Goal: Task Accomplishment & Management: Complete application form

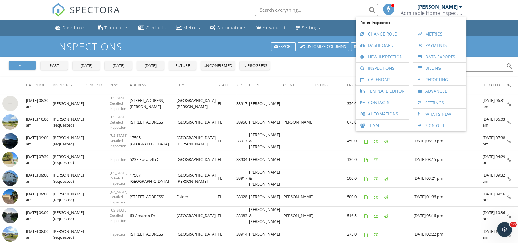
click at [387, 59] on link "New Inspection" at bounding box center [382, 56] width 47 height 11
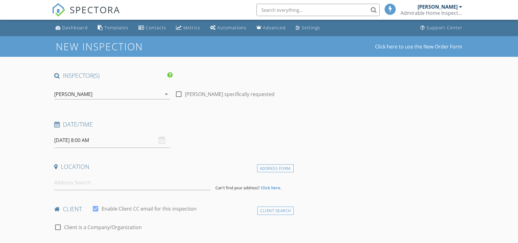
click at [152, 92] on div "[PERSON_NAME]" at bounding box center [107, 94] width 107 height 10
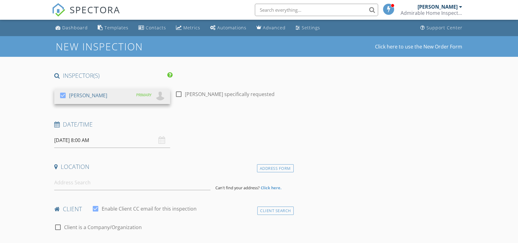
click at [179, 94] on div at bounding box center [179, 94] width 10 height 10
checkbox input "true"
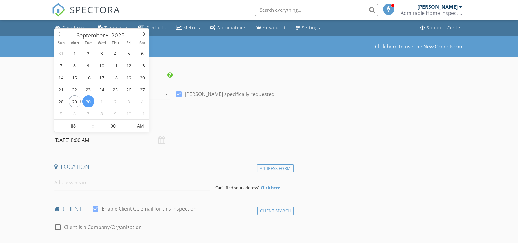
click at [108, 141] on input "09/30/2025 8:00 AM" at bounding box center [112, 140] width 116 height 15
select select "9"
type input "10/01/2025 8:00 AM"
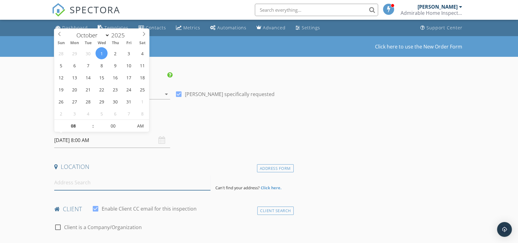
click at [65, 184] on input at bounding box center [132, 182] width 156 height 15
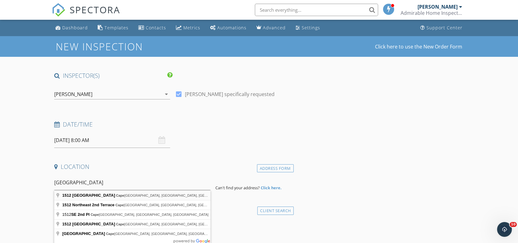
type input "1512 Southeast 2nd Place, Cape Coral, FL, USA"
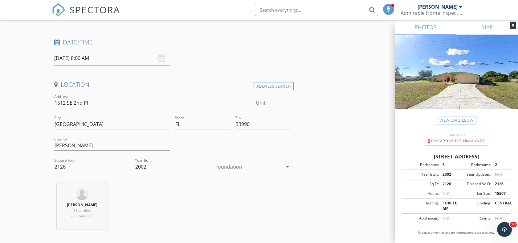
scroll to position [103, 0]
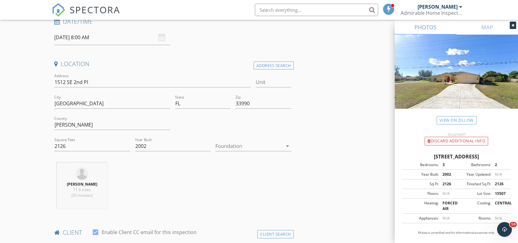
click at [261, 143] on div at bounding box center [248, 146] width 67 height 10
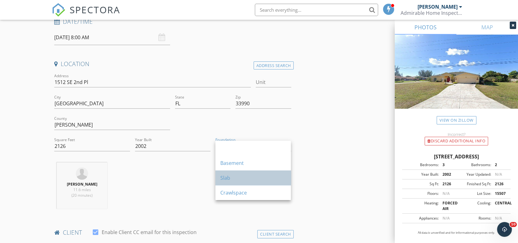
click at [227, 175] on div "Slab" at bounding box center [253, 177] width 66 height 7
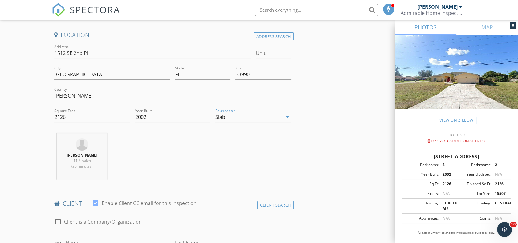
scroll to position [171, 0]
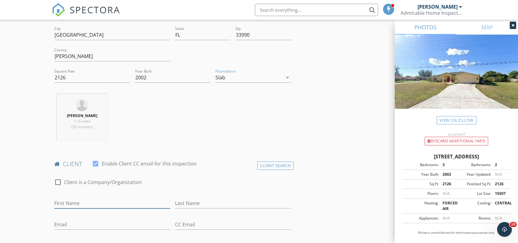
click at [76, 201] on input "First Name" at bounding box center [112, 203] width 116 height 10
type input "Daniel"
type input "Yacelga"
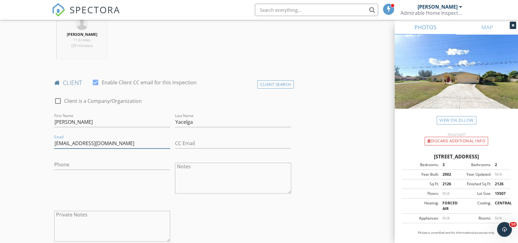
scroll to position [274, 0]
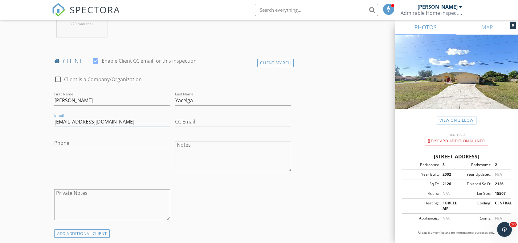
type input "dannymis534@gmail.com"
click at [73, 141] on input "Phone" at bounding box center [112, 143] width 116 height 10
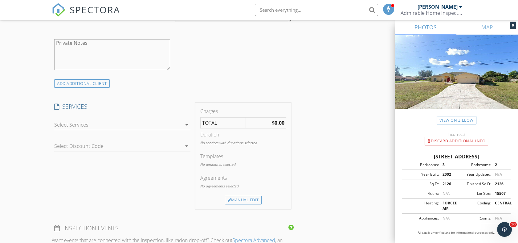
scroll to position [445, 0]
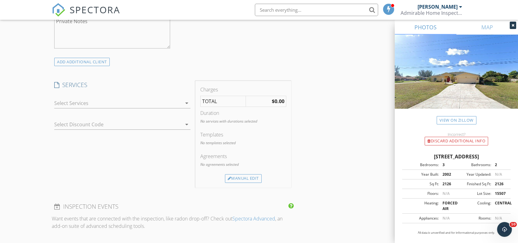
type input "786-973-1700"
click at [143, 105] on div at bounding box center [118, 103] width 128 height 10
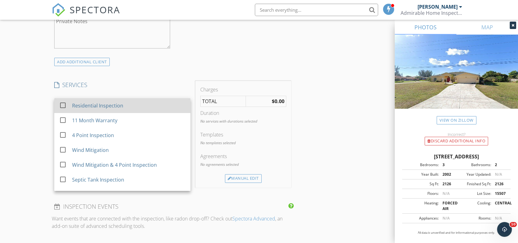
click at [96, 109] on div "Residential Inspection" at bounding box center [128, 105] width 113 height 12
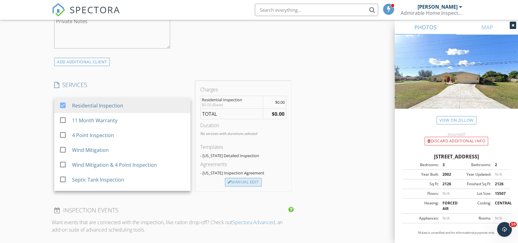
click at [240, 180] on div "Manual Edit" at bounding box center [243, 182] width 37 height 9
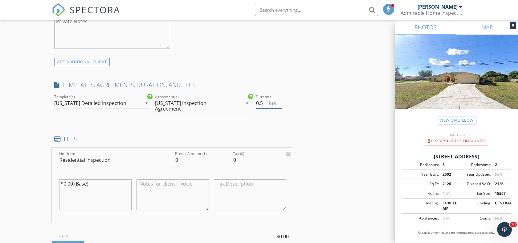
click at [280, 101] on input "0.5" at bounding box center [269, 103] width 26 height 10
click at [280, 101] on input "1" at bounding box center [269, 103] width 26 height 10
click at [280, 101] on input "1.5" at bounding box center [269, 103] width 26 height 10
click at [280, 101] on input "2" at bounding box center [269, 103] width 26 height 10
click at [280, 101] on input "2.5" at bounding box center [269, 103] width 26 height 10
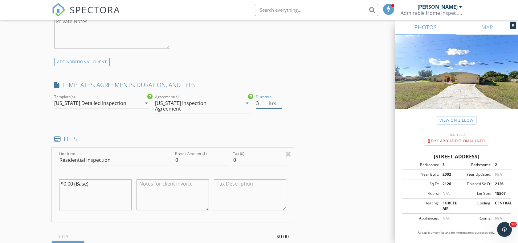
type input "3"
click at [280, 101] on input "3" at bounding box center [269, 103] width 26 height 10
drag, startPoint x: 182, startPoint y: 152, endPoint x: 170, endPoint y: 152, distance: 12.3
click at [172, 152] on div "Line Item Residential Inspection Pretax Amount ($) 0 Tax ($) 0 $0.00 (Base)" at bounding box center [173, 184] width 242 height 74
type input "450.00"
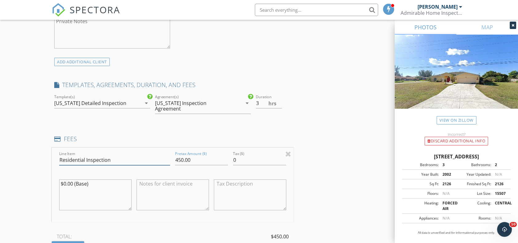
click at [119, 156] on input "Residential Inspection" at bounding box center [114, 160] width 111 height 10
type input "Residential Inspection, 4 Point & Wind Mitigation"
click at [343, 137] on div "INSPECTOR(S) check_box Charles Marchese PRIMARY Charles Marchese arrow_drop_dow…" at bounding box center [259, 168] width 415 height 1084
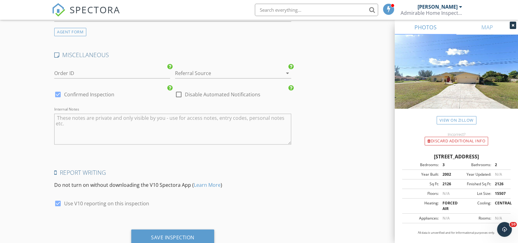
scroll to position [921, 0]
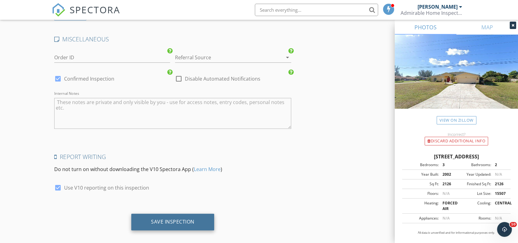
click at [174, 218] on div "Save Inspection" at bounding box center [172, 221] width 43 height 6
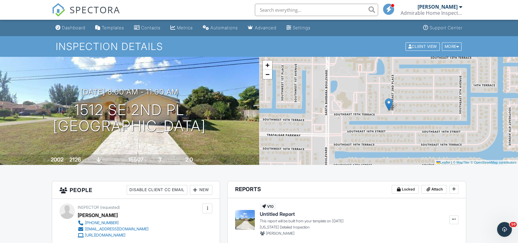
click at [426, 12] on div "Admirable Home Inspections, LLC" at bounding box center [432, 13] width 62 height 6
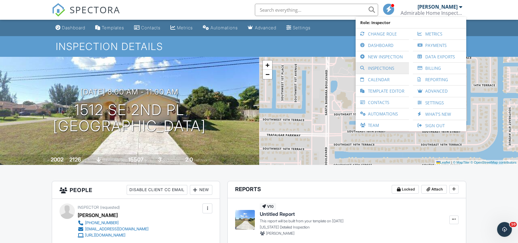
click at [375, 68] on link "Inspections" at bounding box center [382, 68] width 47 height 11
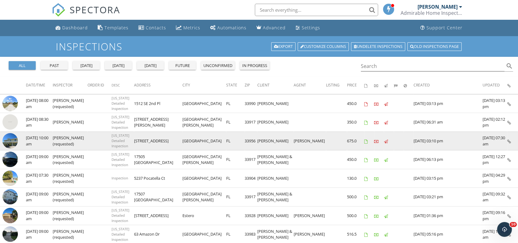
click at [508, 141] on icon at bounding box center [509, 141] width 4 height 4
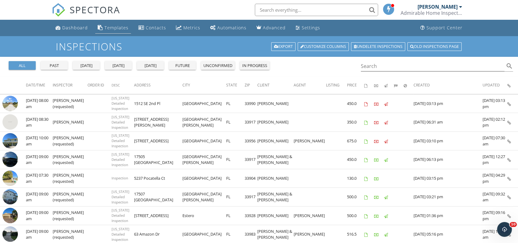
click at [114, 25] on div "Templates" at bounding box center [117, 28] width 24 height 6
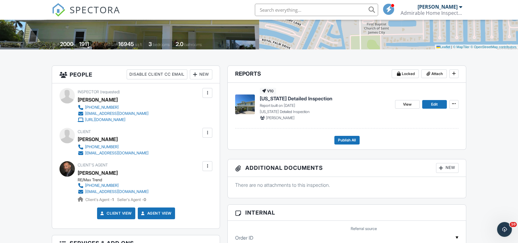
scroll to position [137, 0]
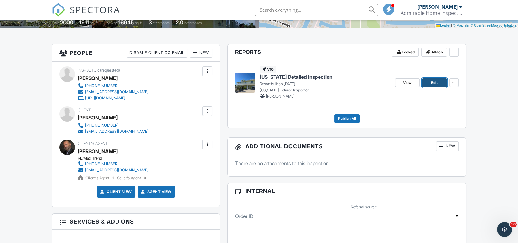
click at [434, 82] on span "Edit" at bounding box center [434, 83] width 6 height 6
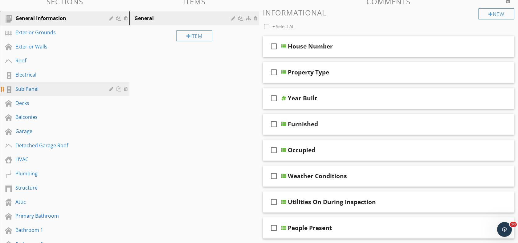
scroll to position [68, 0]
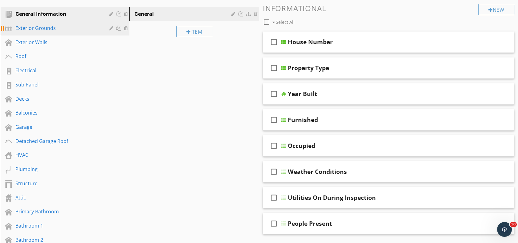
click at [49, 31] on div "Exterior Grounds" at bounding box center [57, 27] width 85 height 7
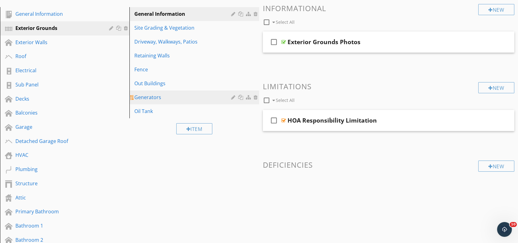
click at [152, 94] on div "Generators" at bounding box center [183, 96] width 98 height 7
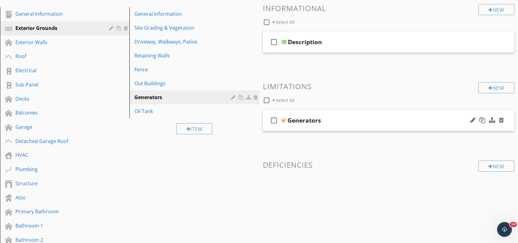
click at [389, 120] on div "Generators" at bounding box center [377, 120] width 179 height 7
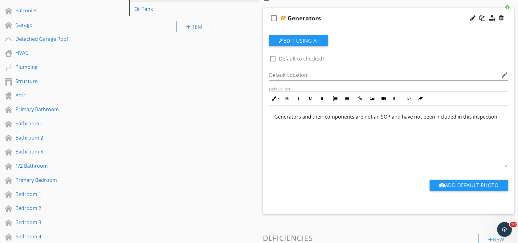
scroll to position [171, 0]
click at [322, 117] on p "Generators and their components are not an SOP and have not been included in th…" at bounding box center [388, 115] width 229 height 7
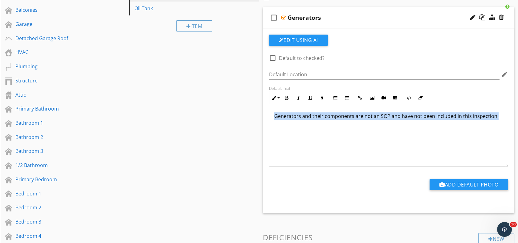
click at [322, 117] on p "Generators and their components are not an SOP and have not been included in th…" at bounding box center [388, 115] width 229 height 7
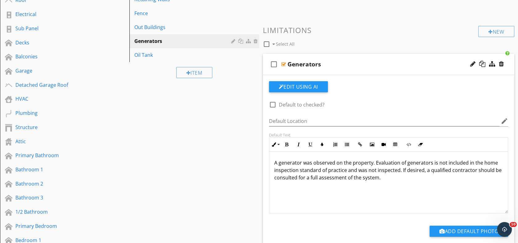
scroll to position [0, 0]
